Goal: Task Accomplishment & Management: Manage account settings

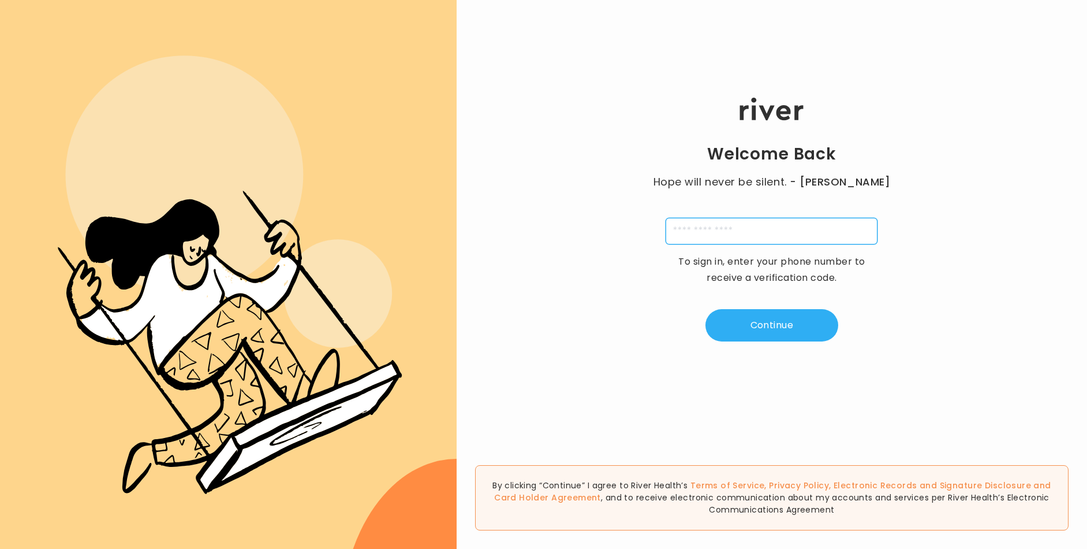
click at [692, 230] on input "tel" at bounding box center [772, 231] width 212 height 27
type input "**********"
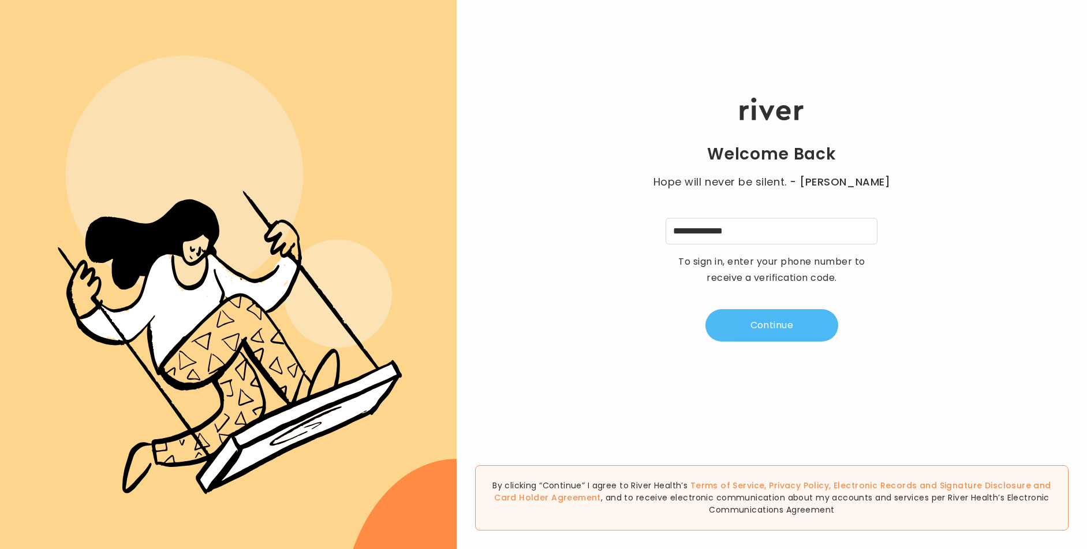
click at [794, 330] on button "Continue" at bounding box center [772, 325] width 133 height 32
type input "*"
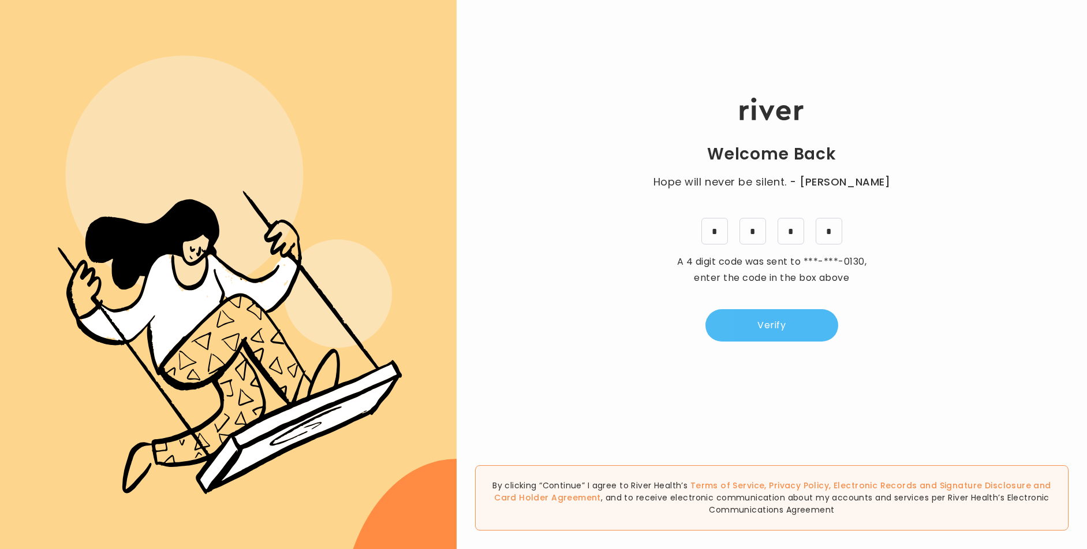
click at [784, 328] on button "Verify" at bounding box center [772, 325] width 133 height 32
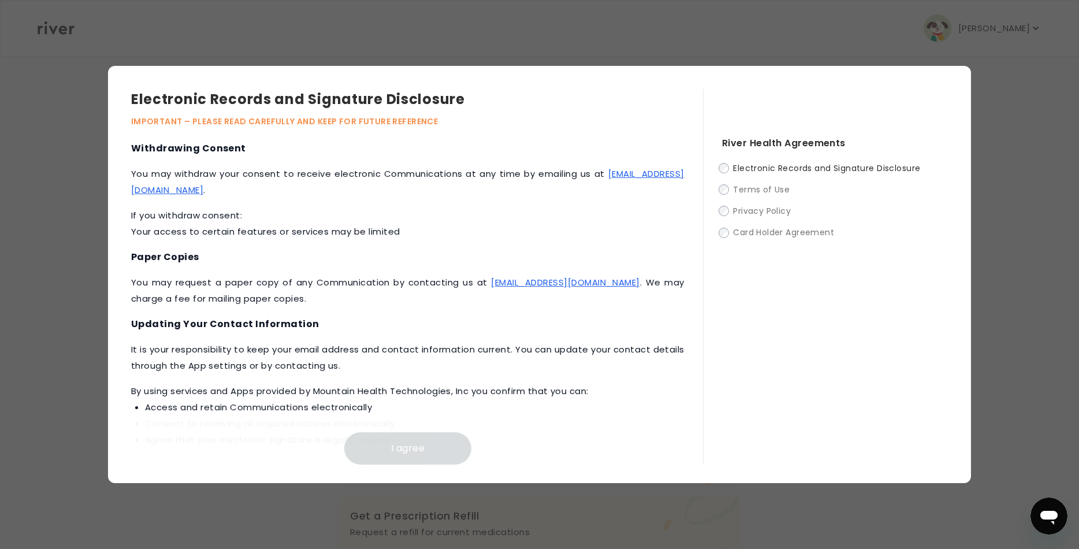
scroll to position [489, 0]
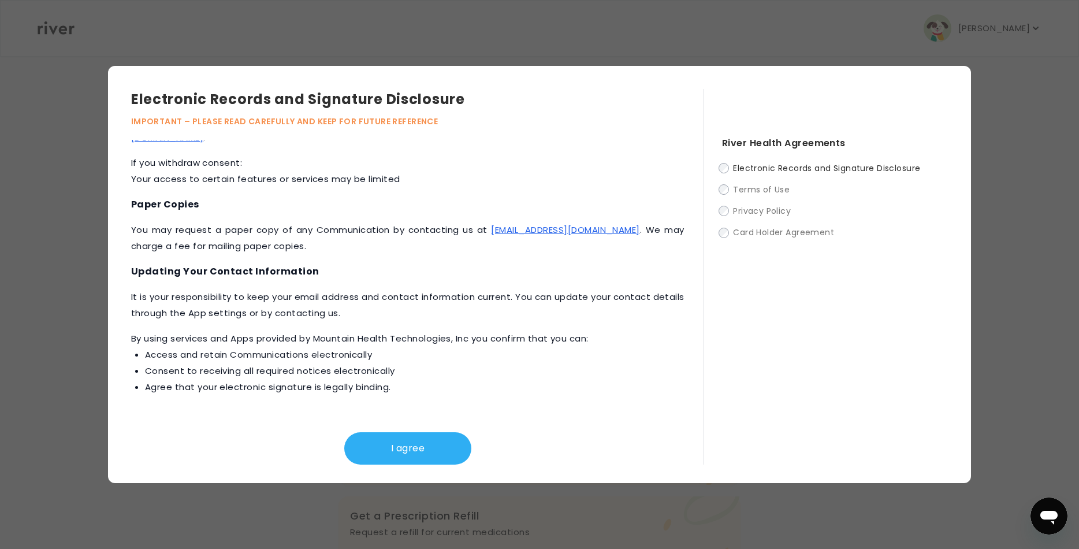
click at [748, 170] on span "Electronic Records and Signature Disclosure" at bounding box center [826, 168] width 187 height 12
click at [442, 444] on button "I agree" at bounding box center [407, 448] width 127 height 32
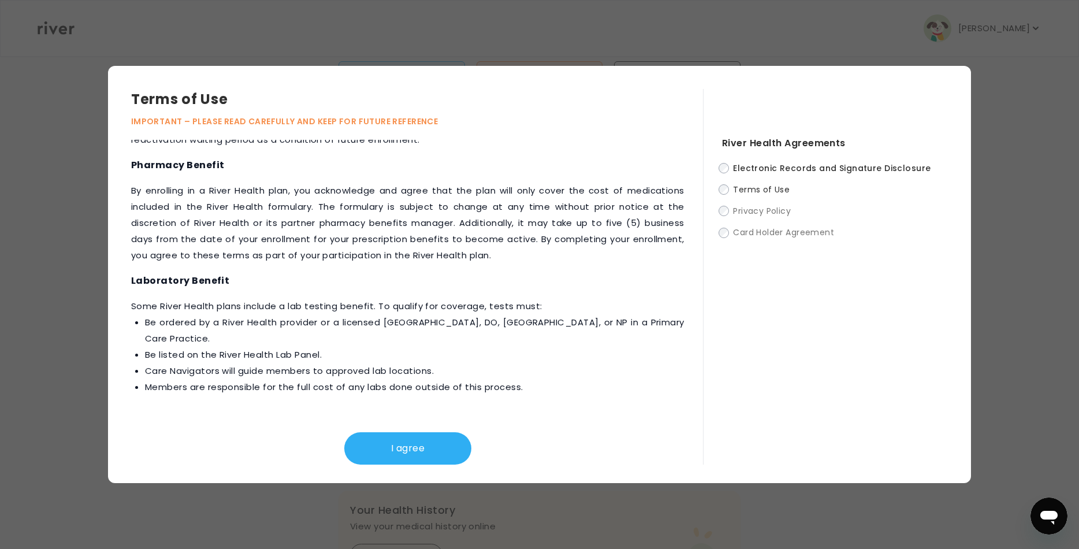
scroll to position [107, 0]
click at [442, 435] on button "I agree" at bounding box center [407, 448] width 127 height 32
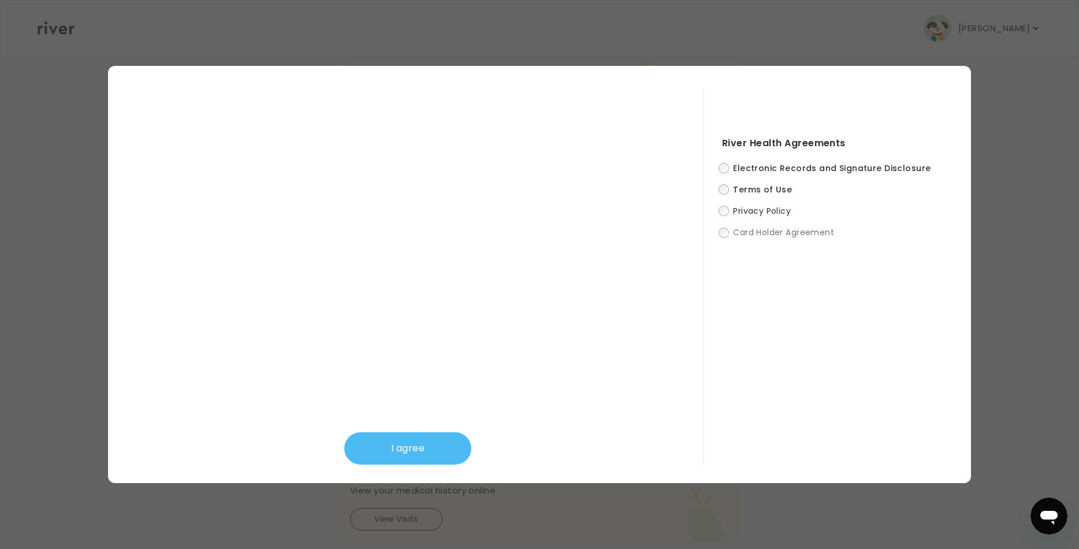
scroll to position [202, 0]
click at [446, 434] on button "I agree" at bounding box center [407, 448] width 127 height 32
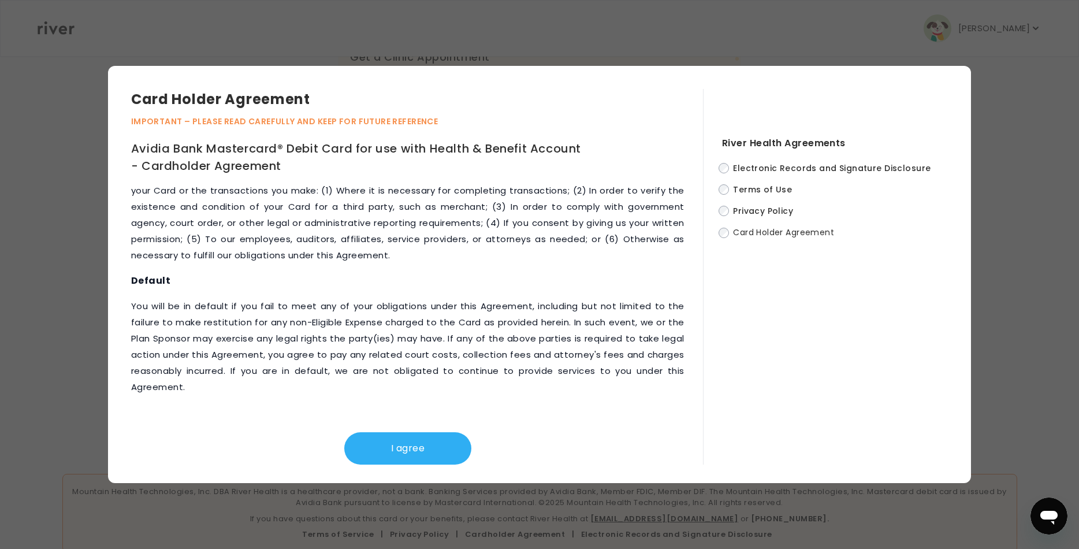
scroll to position [283, 0]
click at [434, 444] on button "I agree" at bounding box center [407, 448] width 127 height 32
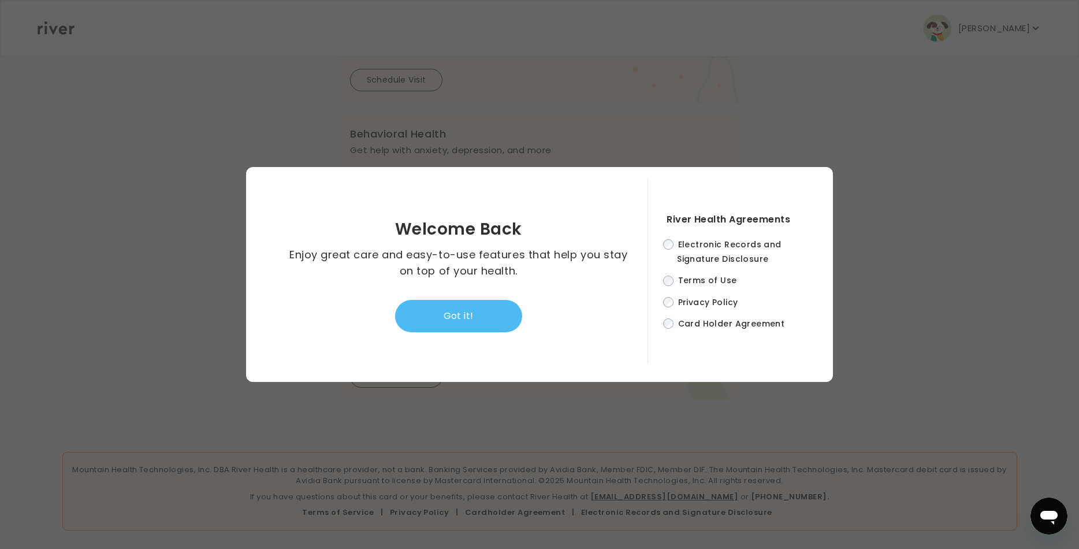
click at [465, 318] on button "Got it!" at bounding box center [458, 316] width 127 height 32
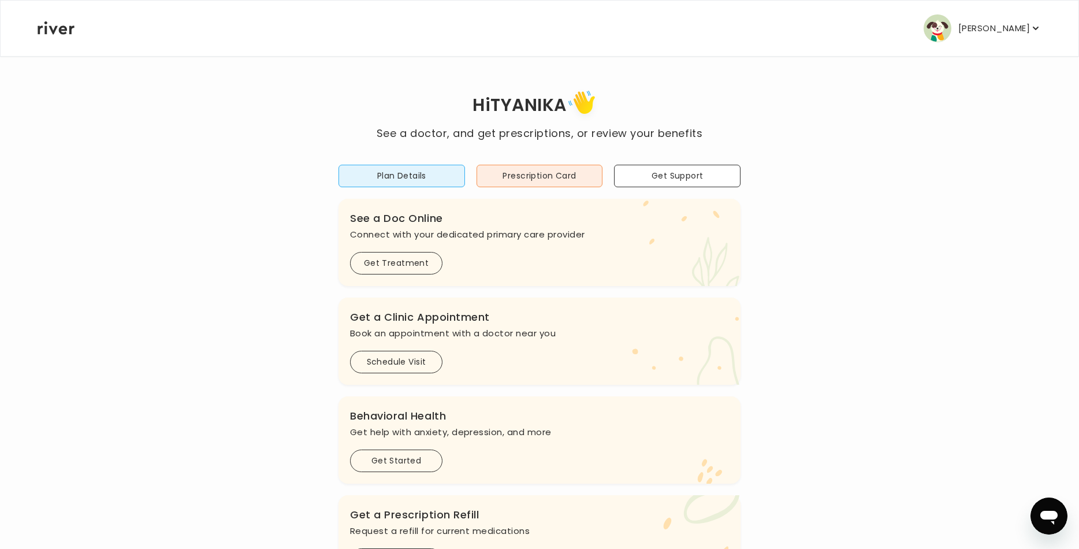
scroll to position [0, 0]
click at [423, 172] on button "Plan Details" at bounding box center [401, 177] width 126 height 23
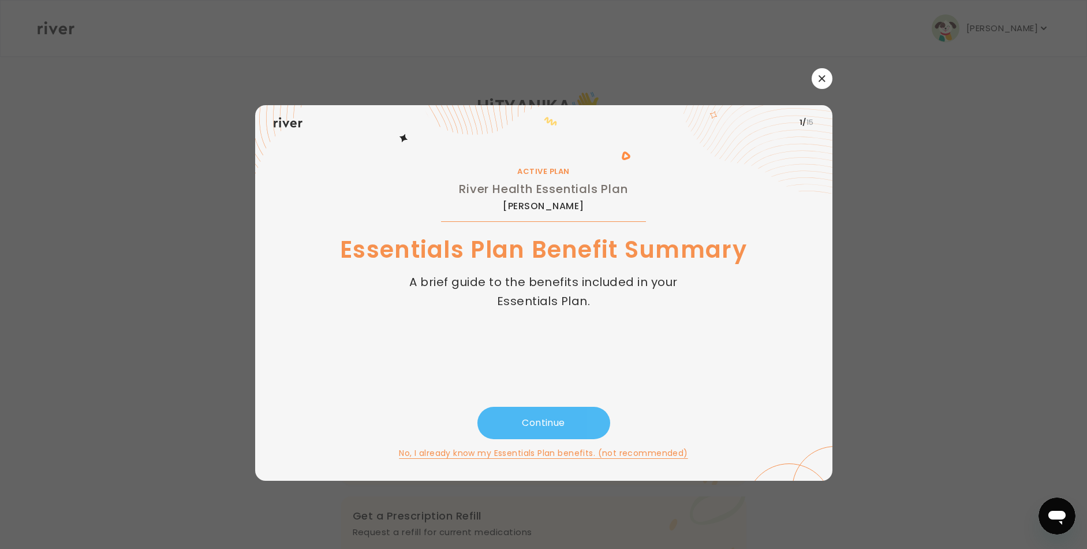
click at [551, 425] on button "Continue" at bounding box center [544, 423] width 133 height 32
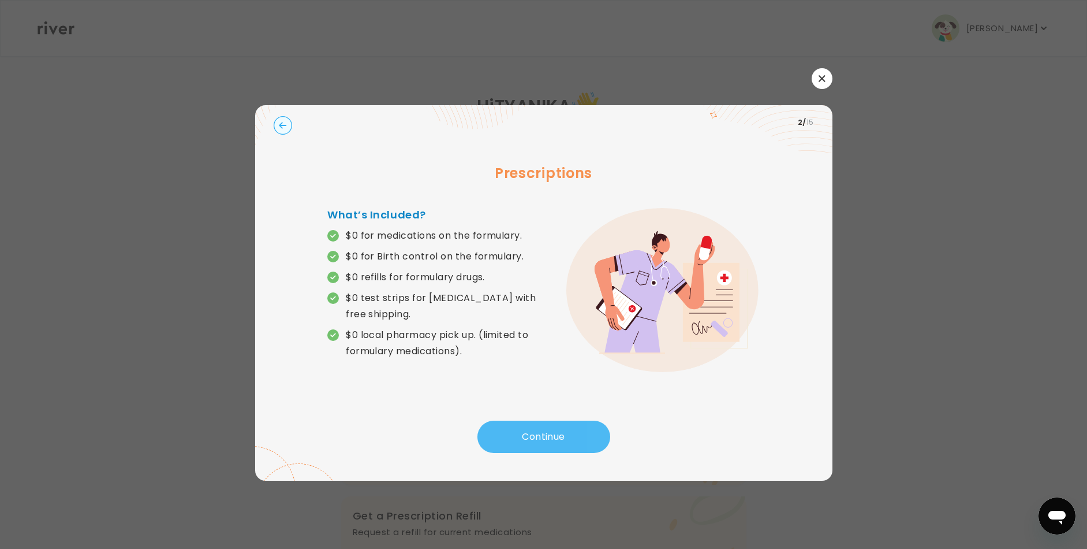
click at [527, 425] on button "Continue" at bounding box center [544, 436] width 133 height 32
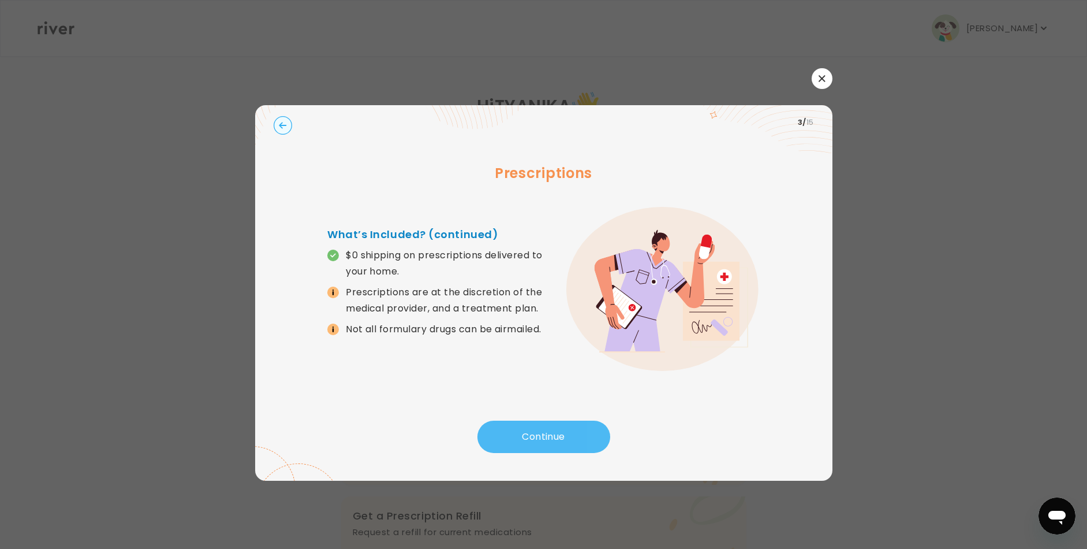
click at [527, 425] on button "Continue" at bounding box center [544, 436] width 133 height 32
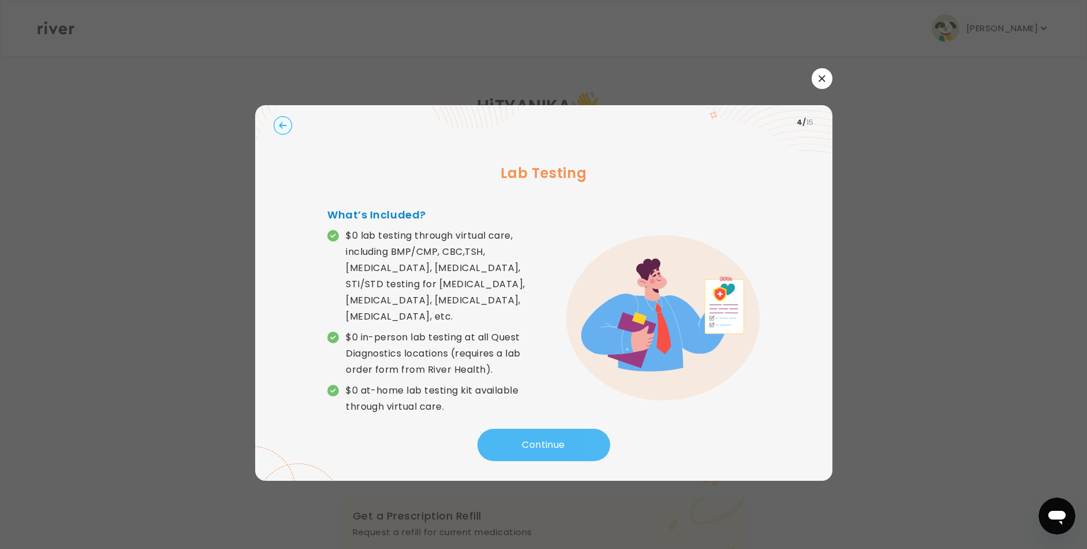
click at [527, 428] on button "Continue" at bounding box center [544, 444] width 133 height 32
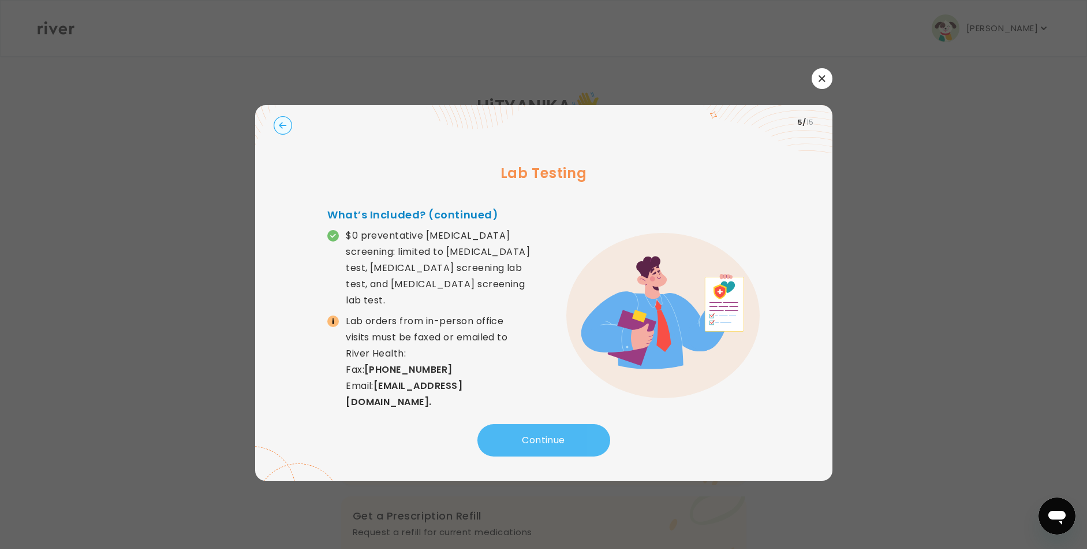
click at [527, 425] on button "Continue" at bounding box center [544, 440] width 133 height 32
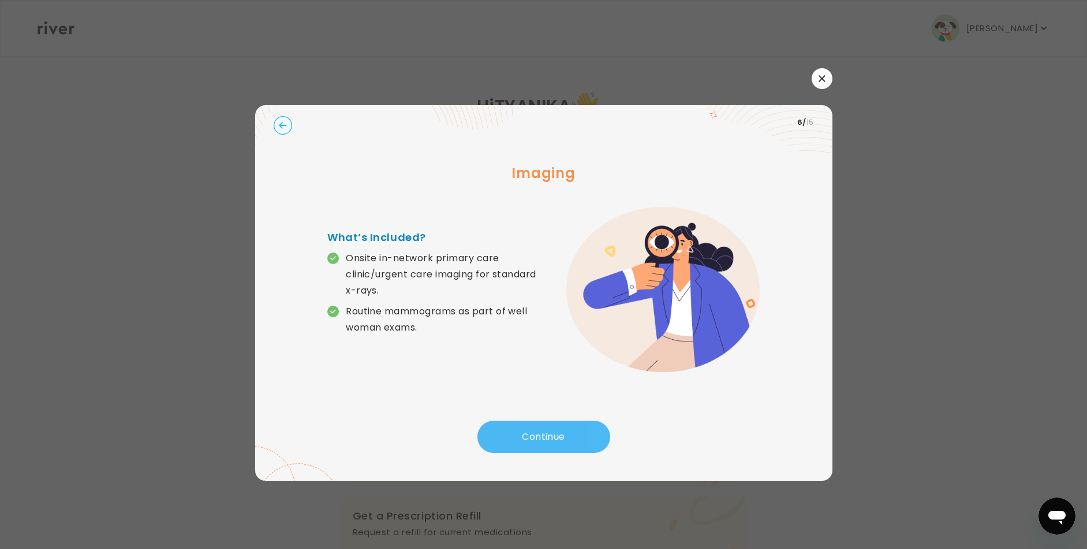
click at [527, 425] on button "Continue" at bounding box center [544, 436] width 133 height 32
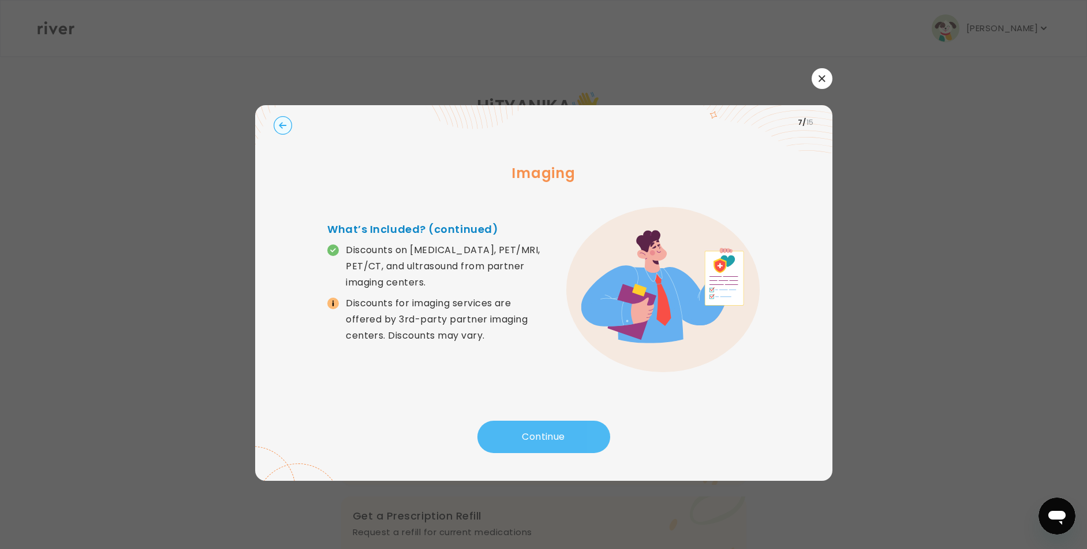
click at [527, 425] on button "Continue" at bounding box center [544, 436] width 133 height 32
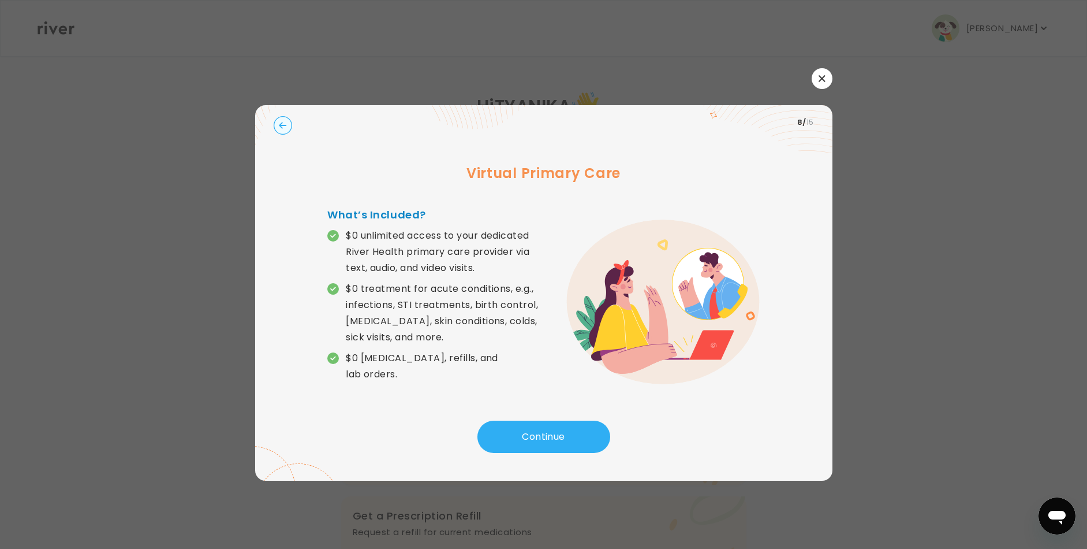
drag, startPoint x: 527, startPoint y: 425, endPoint x: 463, endPoint y: 424, distance: 64.1
click at [472, 425] on div "Continue" at bounding box center [544, 439] width 541 height 39
click at [511, 424] on button "Continue" at bounding box center [544, 436] width 133 height 32
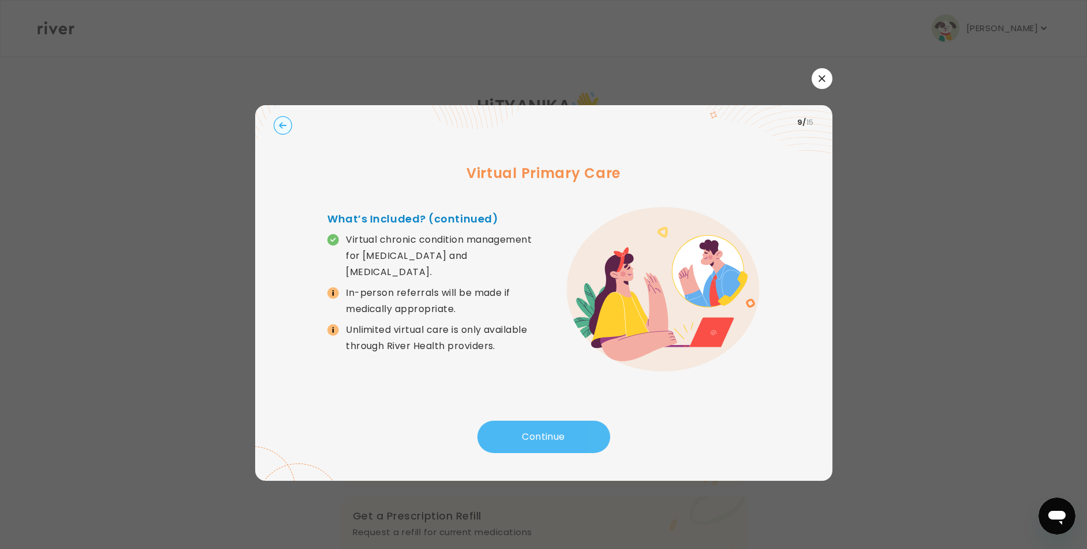
click at [511, 425] on button "Continue" at bounding box center [544, 436] width 133 height 32
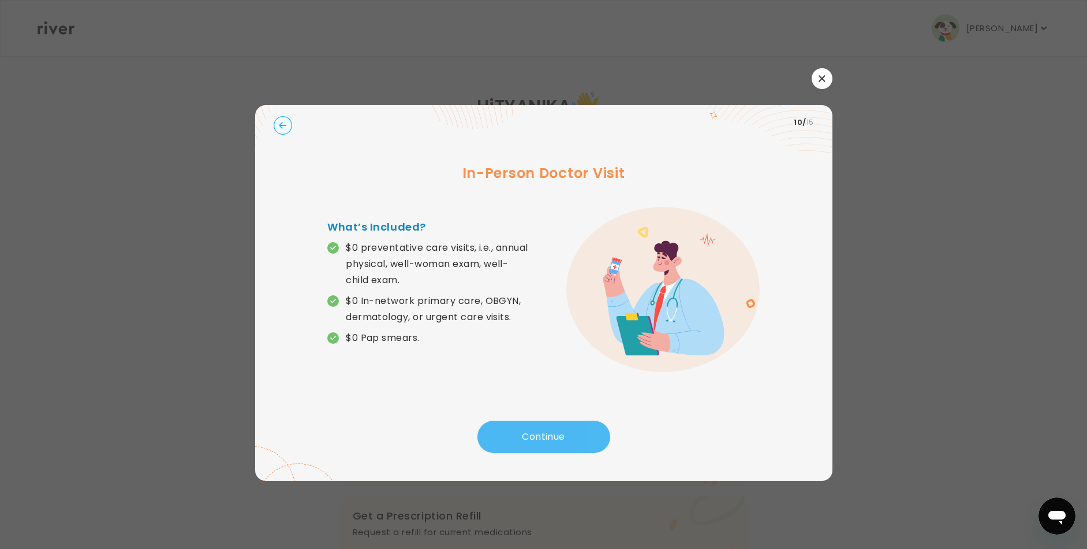
click at [504, 447] on button "Continue" at bounding box center [544, 436] width 133 height 32
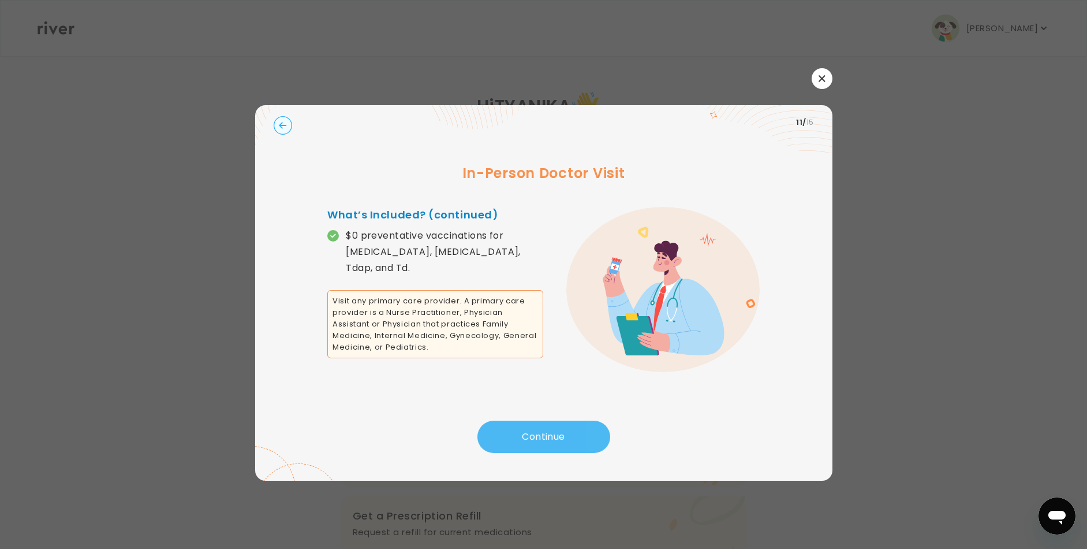
click at [504, 441] on button "Continue" at bounding box center [544, 436] width 133 height 32
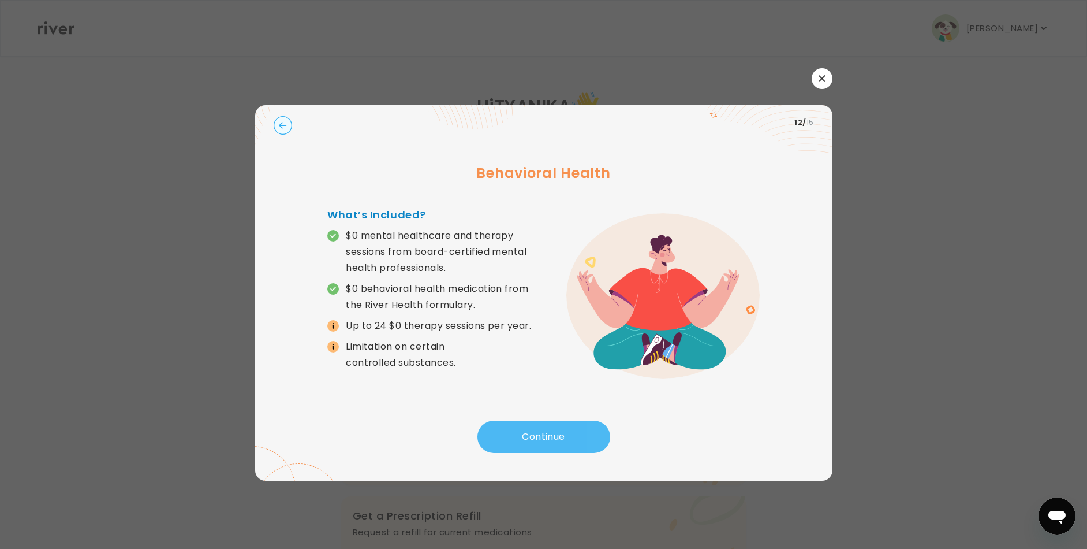
click at [504, 441] on button "Continue" at bounding box center [544, 436] width 133 height 32
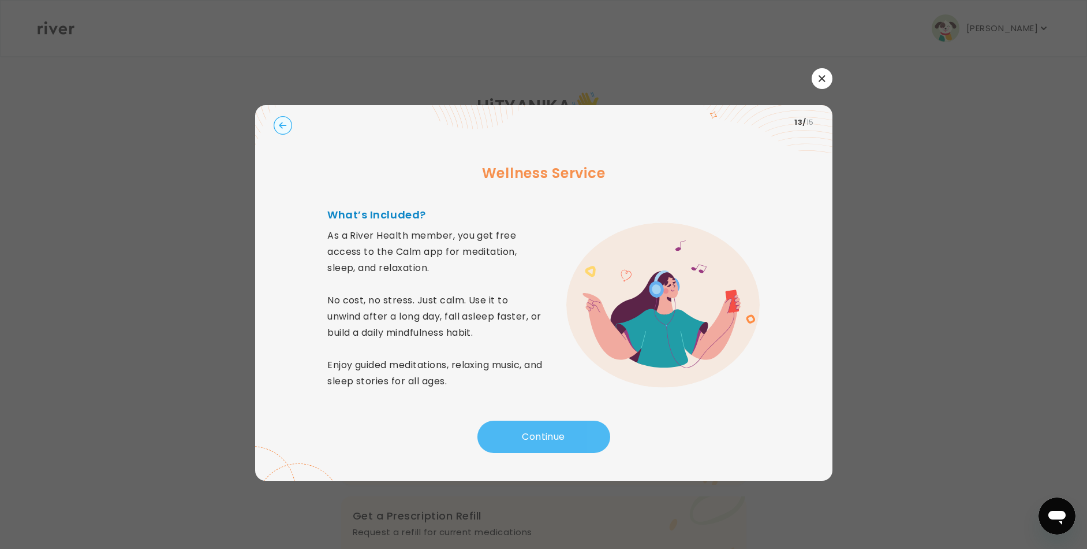
click at [504, 441] on button "Continue" at bounding box center [544, 436] width 133 height 32
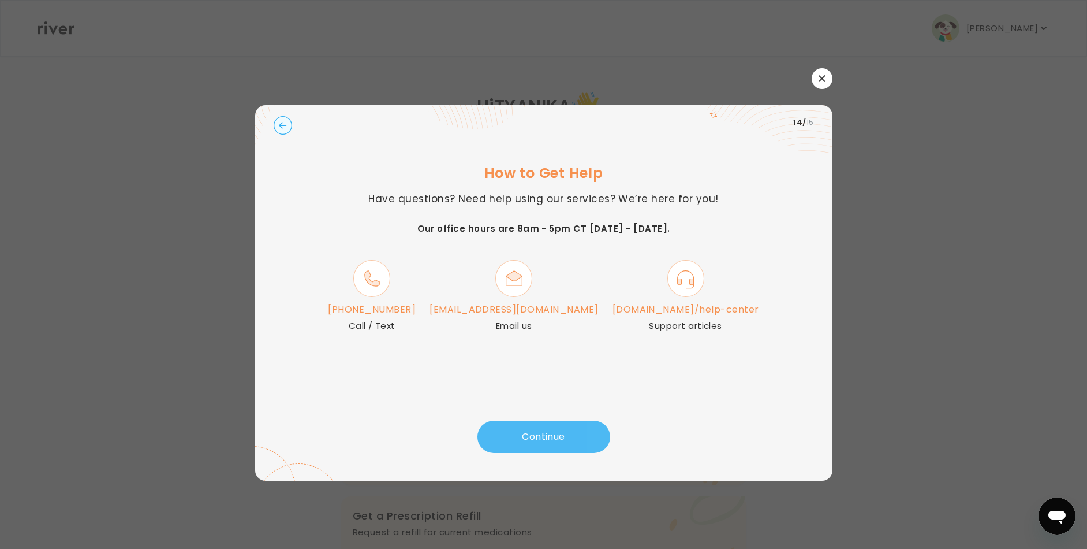
click at [538, 441] on button "Continue" at bounding box center [544, 436] width 133 height 32
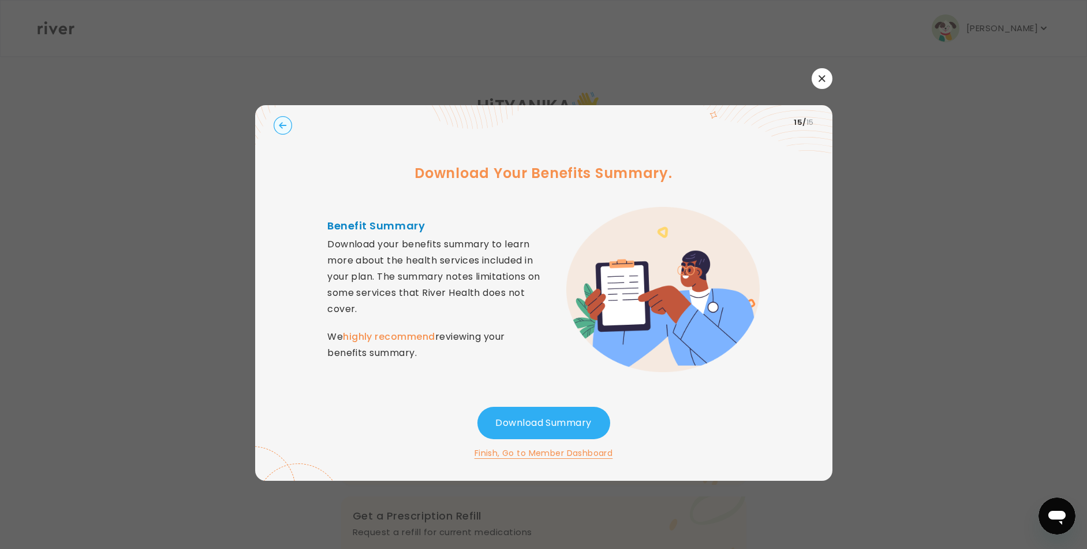
click at [817, 76] on button "button" at bounding box center [822, 78] width 21 height 21
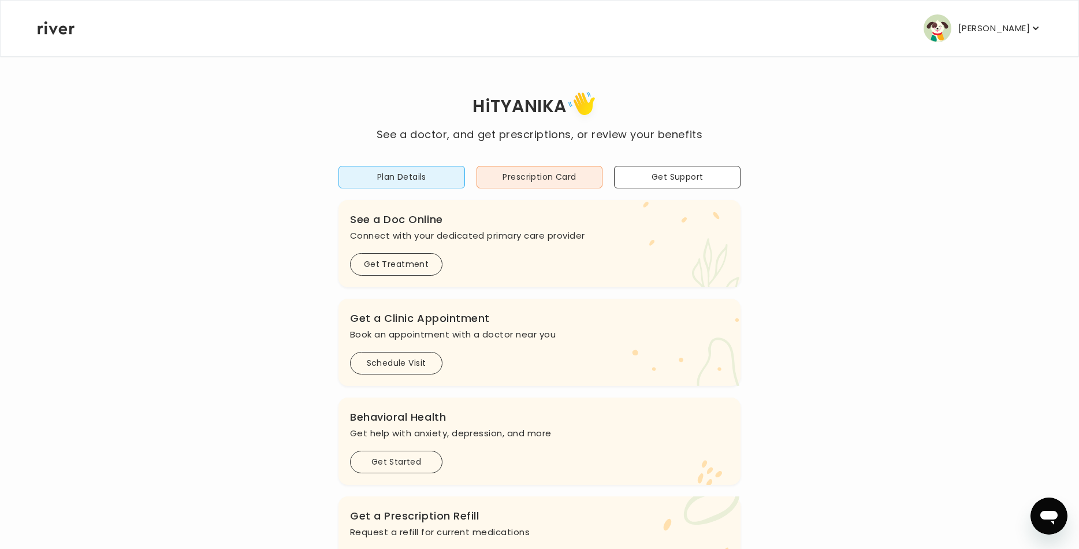
click at [859, 285] on div "Hi TYANIKA See a doctor, and get prescriptions, or review your benefits Plan De…" at bounding box center [539, 385] width 1005 height 594
click at [419, 176] on button "Plan Details" at bounding box center [401, 177] width 126 height 23
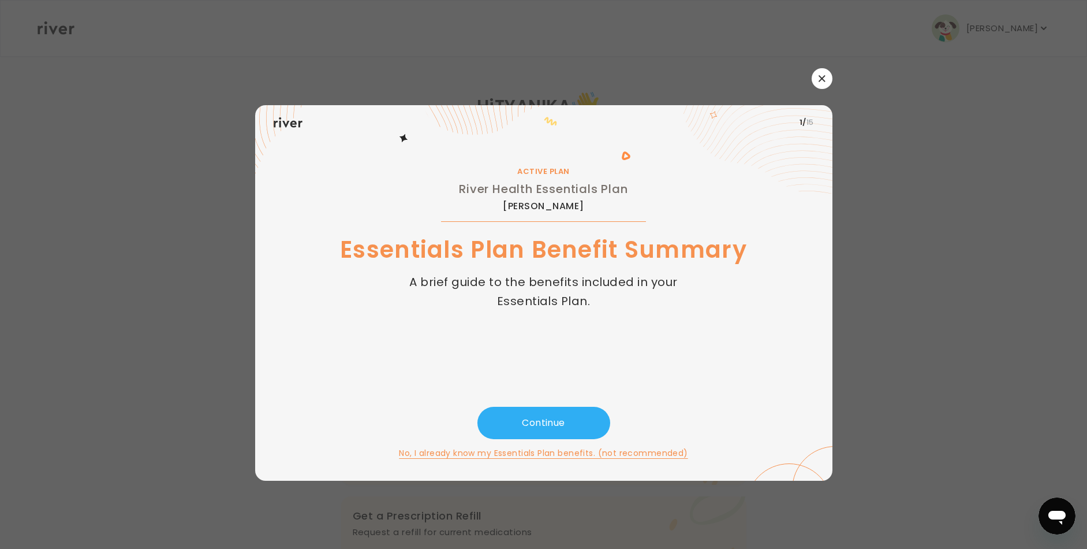
click at [826, 73] on button "button" at bounding box center [822, 78] width 21 height 21
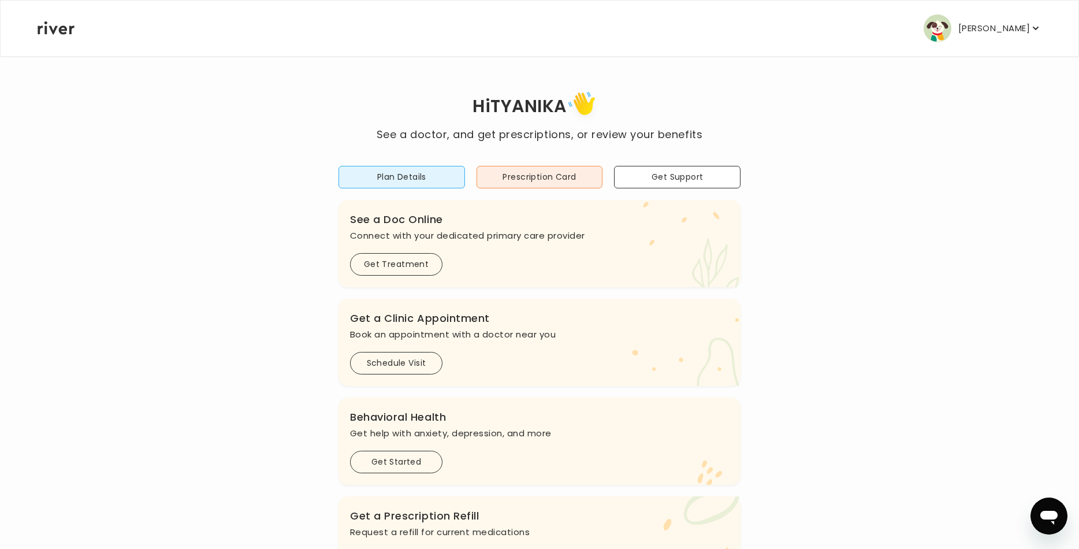
drag, startPoint x: 939, startPoint y: 193, endPoint x: 1004, endPoint y: 95, distance: 118.4
click at [939, 193] on div "Hi TYANIKA See a doctor, and get prescriptions, or review your benefits Plan De…" at bounding box center [539, 385] width 1005 height 594
click at [1030, 28] on icon "button" at bounding box center [1036, 29] width 12 height 12
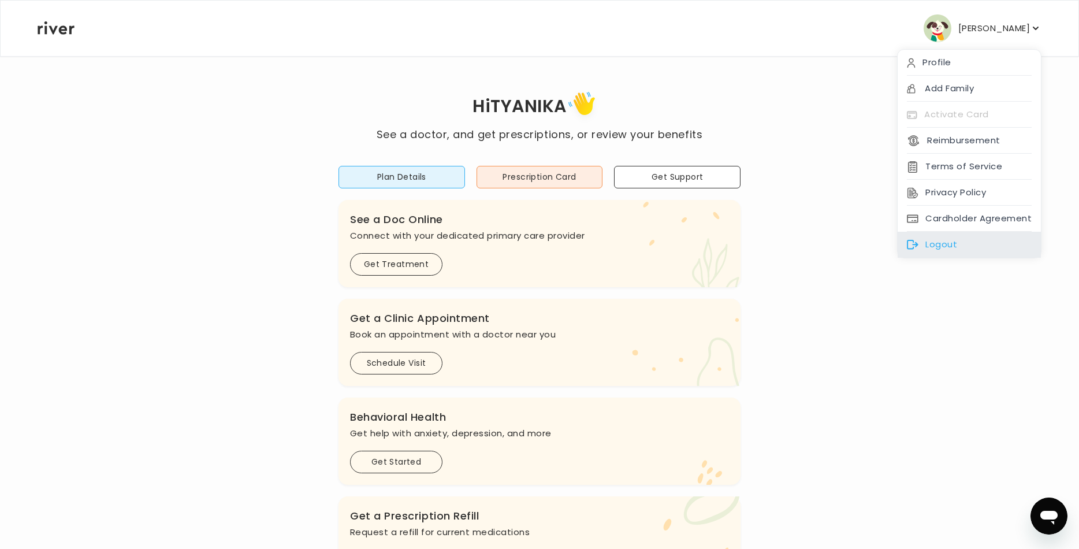
click at [956, 244] on div "Logout" at bounding box center [968, 245] width 143 height 26
